Goal: Transaction & Acquisition: Book appointment/travel/reservation

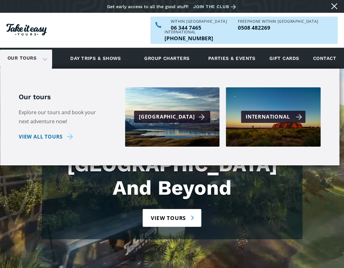
click at [278, 112] on div "International" at bounding box center [274, 116] width 57 height 9
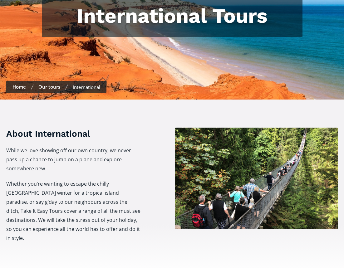
scroll to position [62, 0]
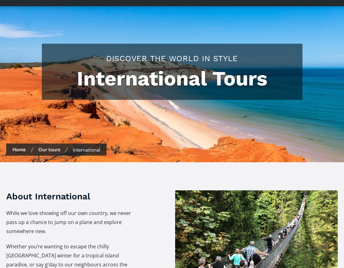
click at [46, 146] on link "Our tours" at bounding box center [49, 149] width 22 height 6
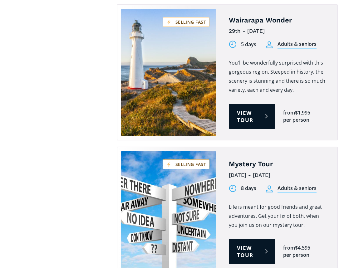
scroll to position [1748, 0]
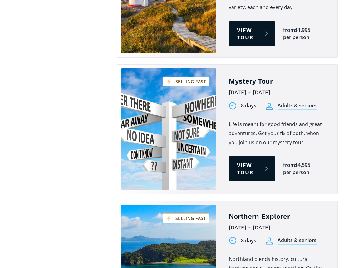
click at [159, 72] on link "Tours on sale" at bounding box center [168, 129] width 95 height 122
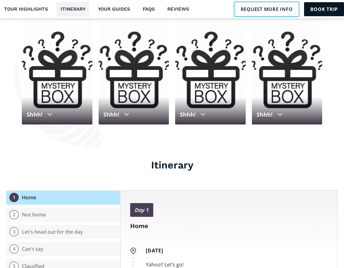
scroll to position [593, 0]
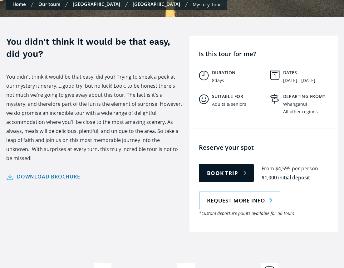
scroll to position [156, 0]
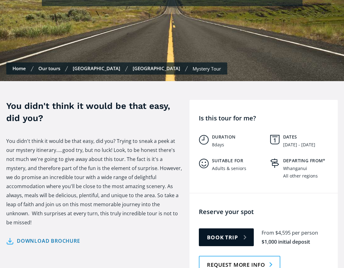
click at [47, 65] on link "Our tours" at bounding box center [49, 68] width 22 height 6
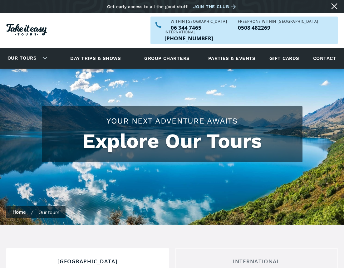
checkbox input "true"
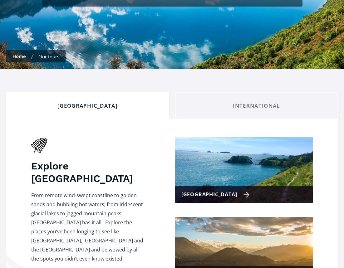
scroll to position [156, 0]
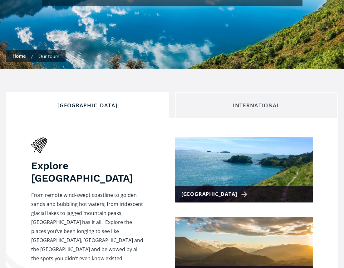
click at [239, 102] on div "International" at bounding box center [256, 105] width 152 height 7
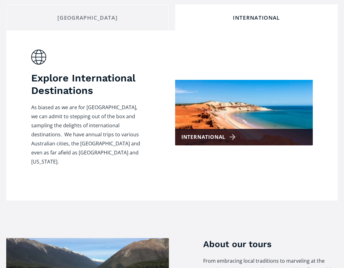
scroll to position [250, 0]
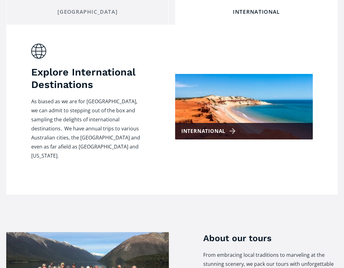
click at [239, 91] on img at bounding box center [244, 107] width 138 height 66
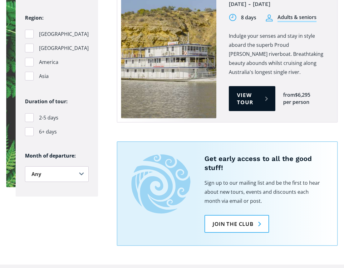
scroll to position [468, 0]
click at [27, 29] on div "Filters" at bounding box center [29, 33] width 9 height 9
click at [27, 32] on input "[GEOGRAPHIC_DATA]" at bounding box center [27, 34] width 4 height 4
checkbox input "true"
click at [28, 43] on div "Filters" at bounding box center [29, 47] width 9 height 9
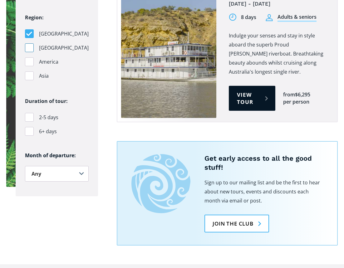
click at [28, 46] on input "Pacific Islands" at bounding box center [27, 48] width 4 height 4
checkbox input "true"
click at [28, 57] on div "Filters" at bounding box center [29, 61] width 9 height 9
click at [28, 60] on input "America" at bounding box center [27, 62] width 4 height 4
checkbox input "true"
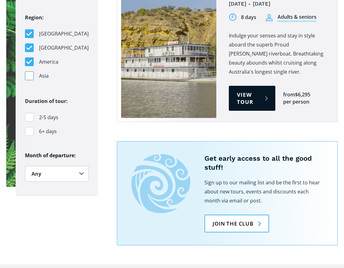
click at [29, 71] on div "Filters" at bounding box center [29, 75] width 9 height 9
click at [29, 74] on input "Asia" at bounding box center [27, 76] width 4 height 4
checkbox input "true"
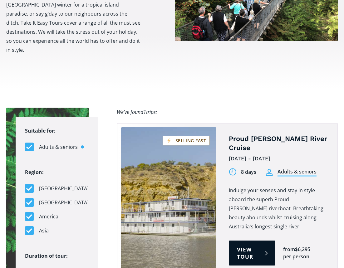
scroll to position [312, 0]
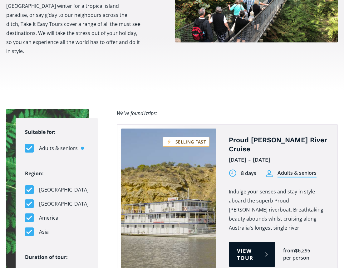
drag, startPoint x: 31, startPoint y: 181, endPoint x: 28, endPoint y: 190, distance: 10.0
click at [30, 185] on div "Filters" at bounding box center [29, 189] width 9 height 9
click at [29, 188] on input "[GEOGRAPHIC_DATA]" at bounding box center [27, 190] width 4 height 4
checkbox input "false"
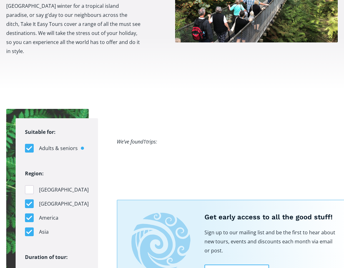
click at [28, 200] on div "Filters" at bounding box center [29, 204] width 9 height 9
click at [28, 202] on input "Pacific Islands" at bounding box center [27, 204] width 4 height 4
checkbox input "false"
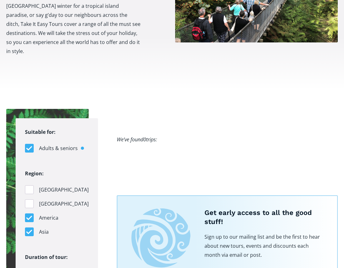
click at [27, 214] on div "Filters" at bounding box center [29, 218] width 9 height 9
click at [27, 216] on input "America" at bounding box center [27, 218] width 4 height 4
checkbox input "false"
click at [28, 228] on div "Filters" at bounding box center [29, 232] width 9 height 9
click at [28, 230] on input "Asia" at bounding box center [27, 232] width 4 height 4
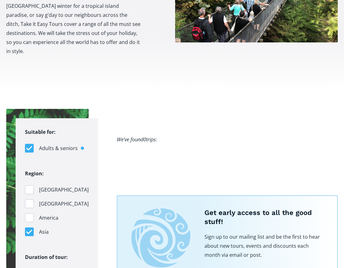
checkbox input "false"
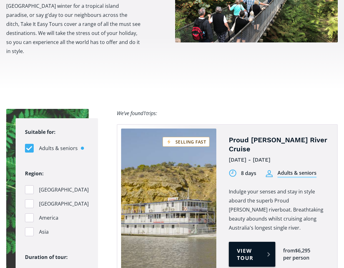
click at [234, 242] on link "View tour" at bounding box center [252, 254] width 47 height 25
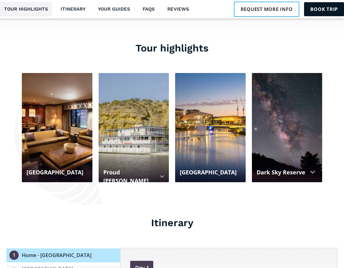
scroll to position [562, 0]
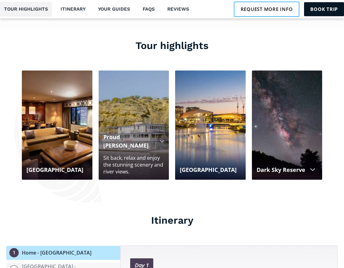
click at [135, 145] on div at bounding box center [134, 31] width 71 height 297
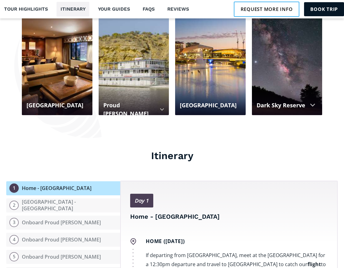
scroll to position [624, 0]
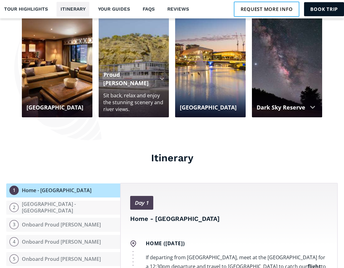
click at [158, 100] on div "Sit back, relax and enjoy the stunning scenery and river views." at bounding box center [133, 102] width 61 height 21
click at [148, 78] on div "Proud [PERSON_NAME]" at bounding box center [129, 79] width 52 height 17
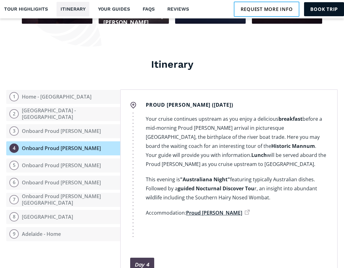
scroll to position [562, 0]
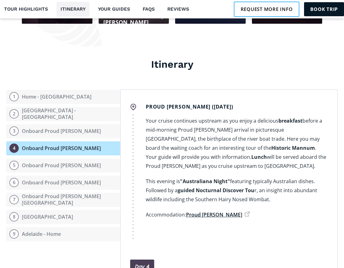
click at [198, 211] on link "Proud [PERSON_NAME]" at bounding box center [218, 214] width 64 height 7
